Goal: Find specific page/section: Find specific page/section

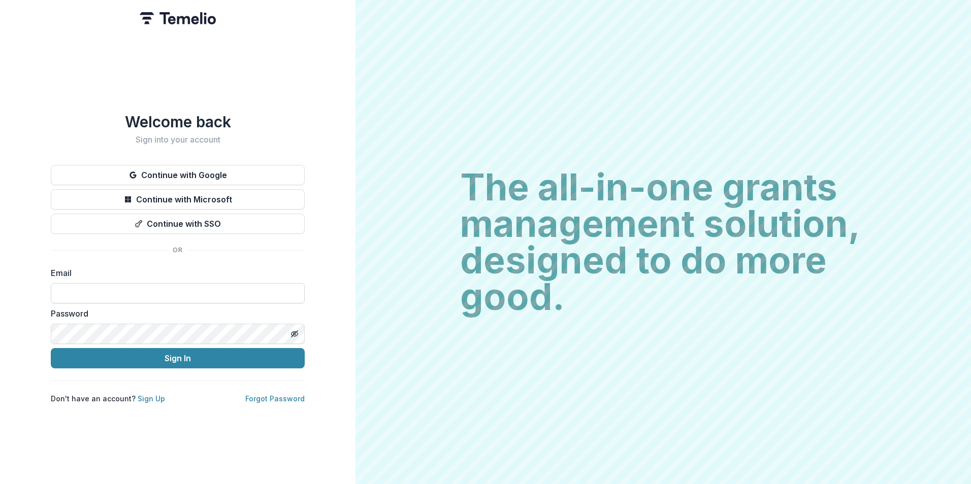
drag, startPoint x: 204, startPoint y: 286, endPoint x: 217, endPoint y: 284, distance: 13.4
click at [203, 286] on input at bounding box center [178, 293] width 254 height 20
type input "**********"
click at [51, 348] on button "Sign In" at bounding box center [178, 358] width 254 height 20
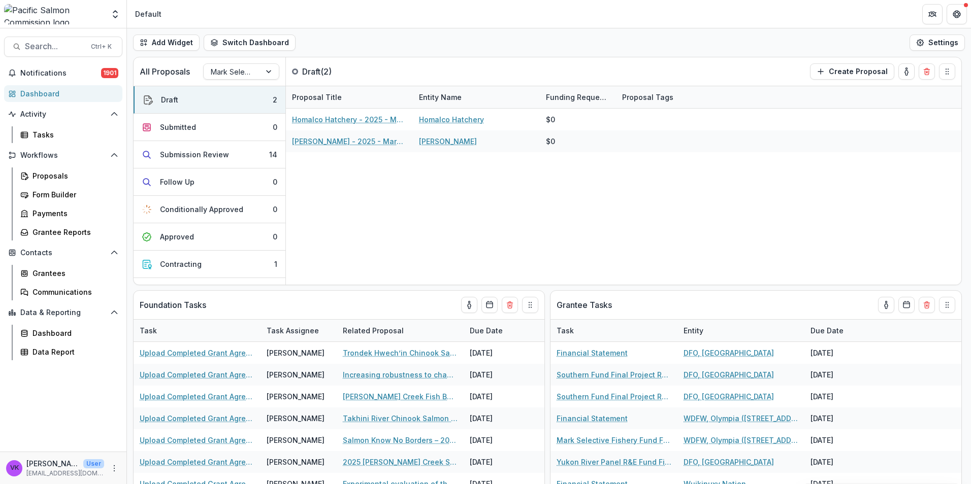
click at [646, 15] on header "Default" at bounding box center [549, 14] width 844 height 28
drag, startPoint x: 63, startPoint y: 332, endPoint x: 93, endPoint y: 336, distance: 29.7
click at [64, 332] on div "Dashboard" at bounding box center [73, 333] width 82 height 11
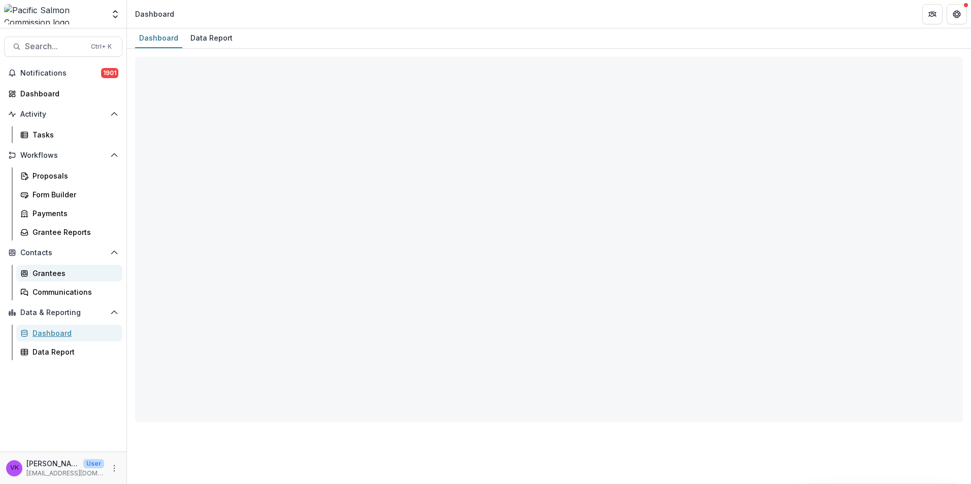
select select "**********"
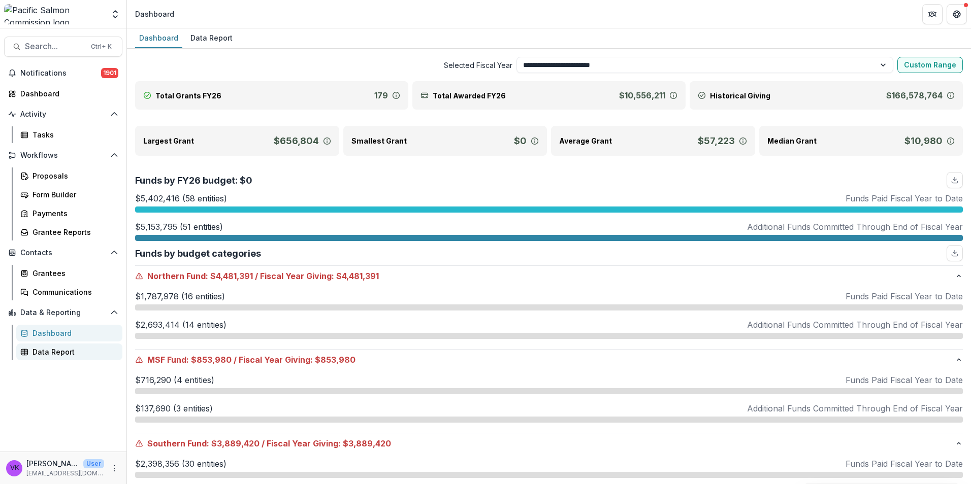
click at [69, 353] on div "Data Report" at bounding box center [73, 352] width 82 height 11
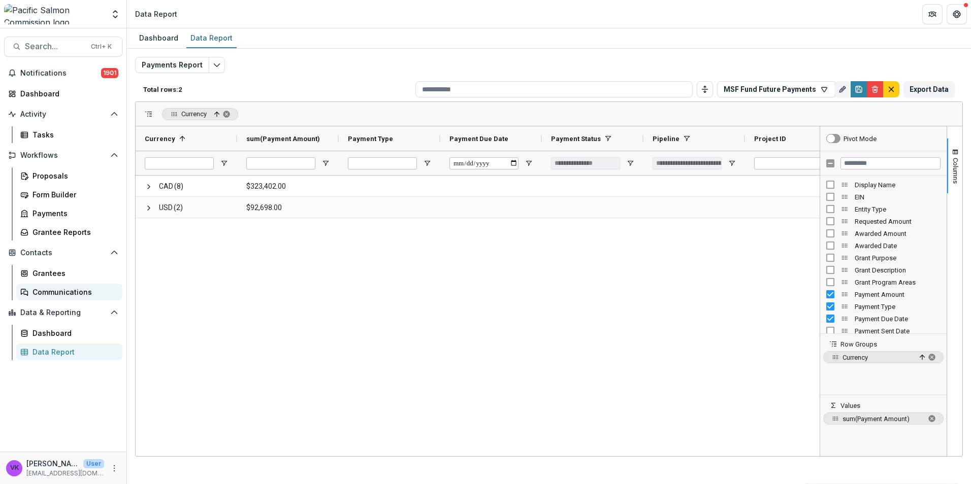
drag, startPoint x: 57, startPoint y: 292, endPoint x: 65, endPoint y: 292, distance: 7.6
click at [57, 292] on div "Communications" at bounding box center [73, 292] width 82 height 11
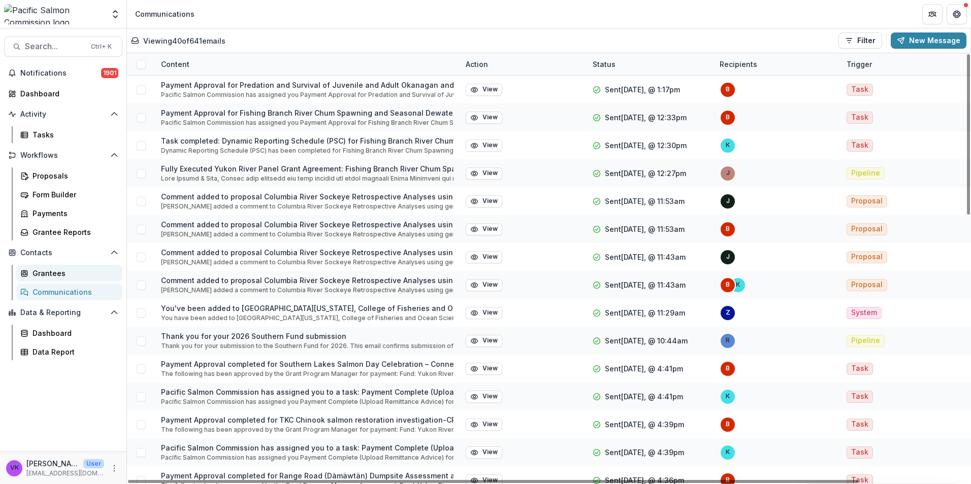
click at [60, 272] on div "Grantees" at bounding box center [73, 273] width 82 height 11
